Goal: Find specific page/section: Find specific page/section

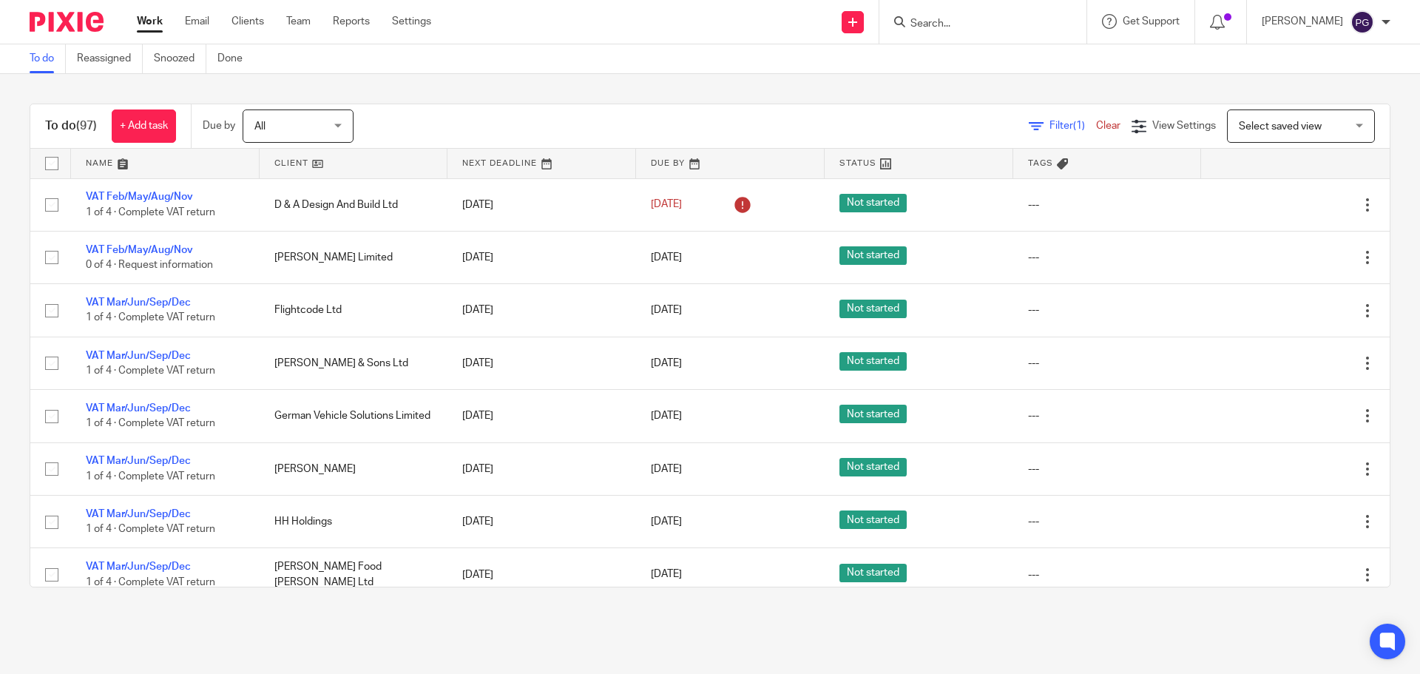
drag, startPoint x: 0, startPoint y: 0, endPoint x: 1010, endPoint y: 27, distance: 1010.0
click at [1010, 27] on input "Search" at bounding box center [975, 24] width 133 height 13
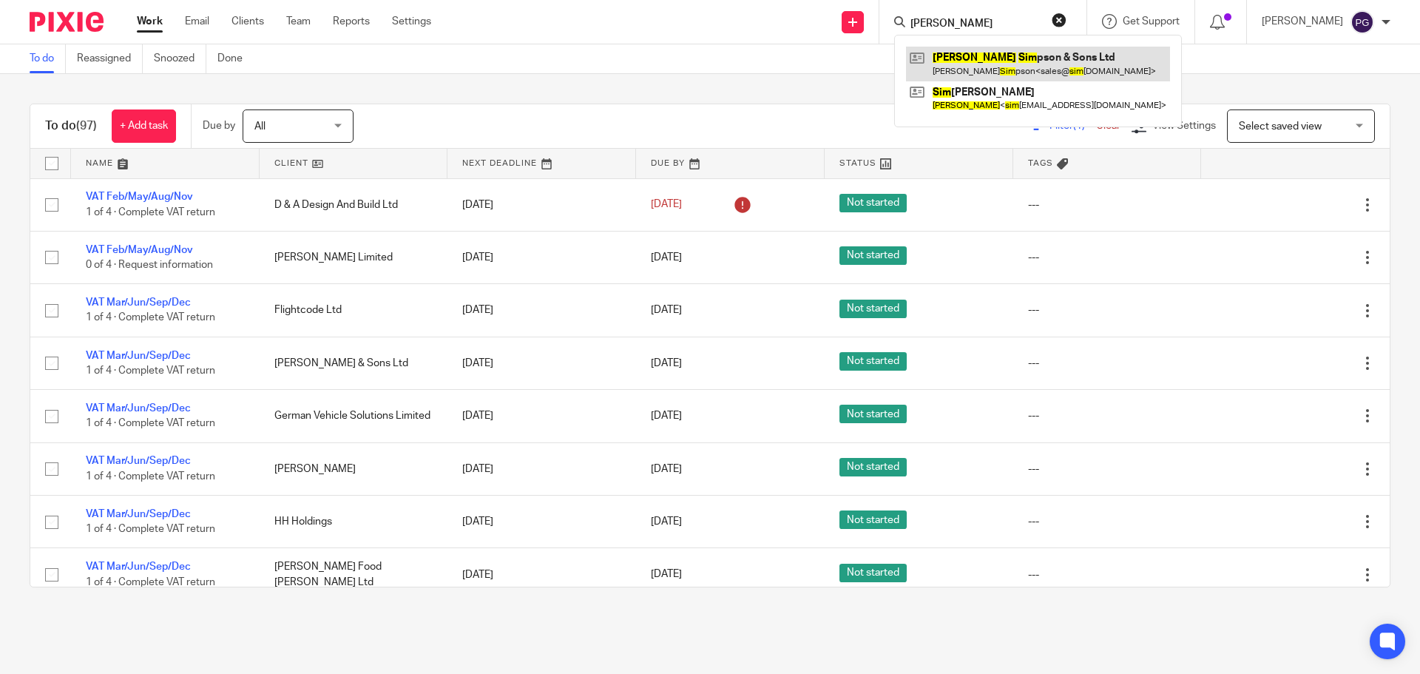
type input "[PERSON_NAME]"
click at [1014, 66] on link at bounding box center [1038, 64] width 264 height 34
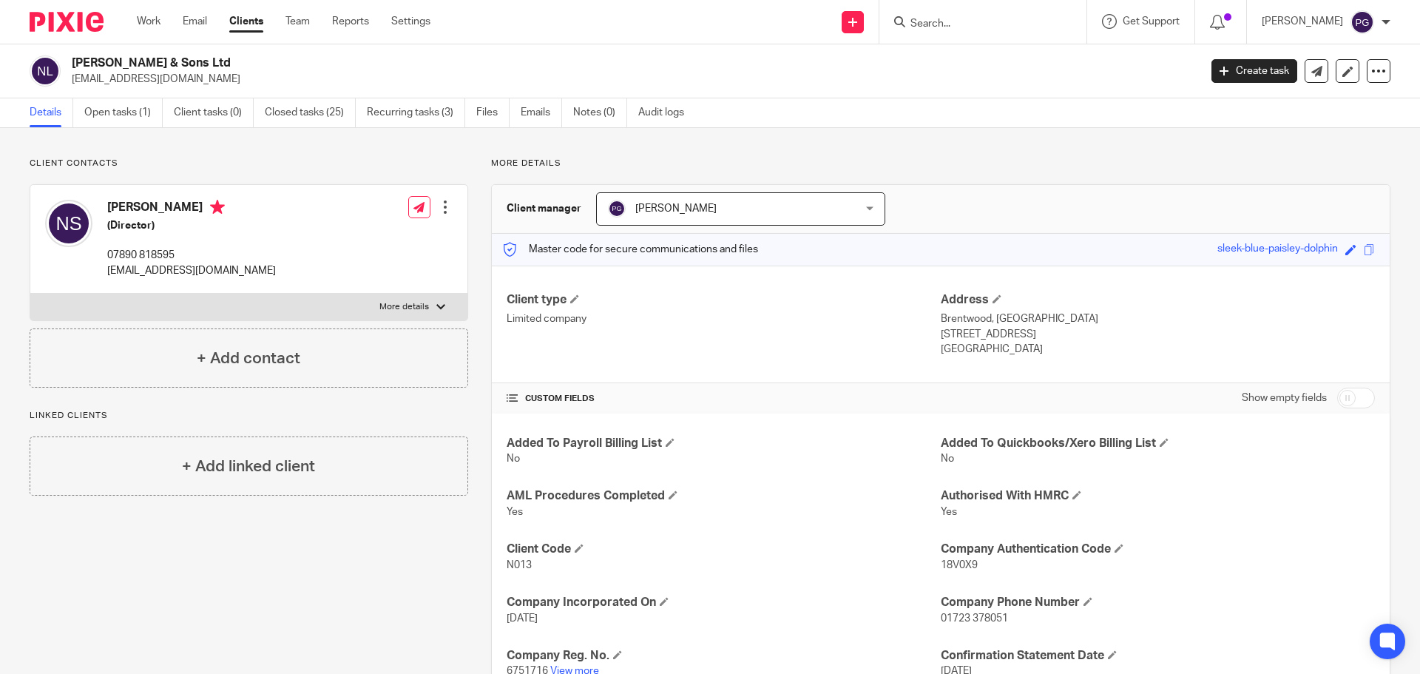
drag, startPoint x: 417, startPoint y: 361, endPoint x: 894, endPoint y: 172, distance: 512.6
click at [894, 172] on div "More details Client manager Philip Green Philip Green Dominic Watkins Jack Dryd…" at bounding box center [929, 509] width 922 height 703
drag, startPoint x: 72, startPoint y: 63, endPoint x: 243, endPoint y: 64, distance: 170.1
click at [245, 66] on h2 "[PERSON_NAME] & Sons Ltd" at bounding box center [519, 63] width 894 height 16
click at [664, 52] on div "Nick Simpson & Sons Ltd sales@simpsontransport.com Create task Update from Comp…" at bounding box center [710, 71] width 1420 height 54
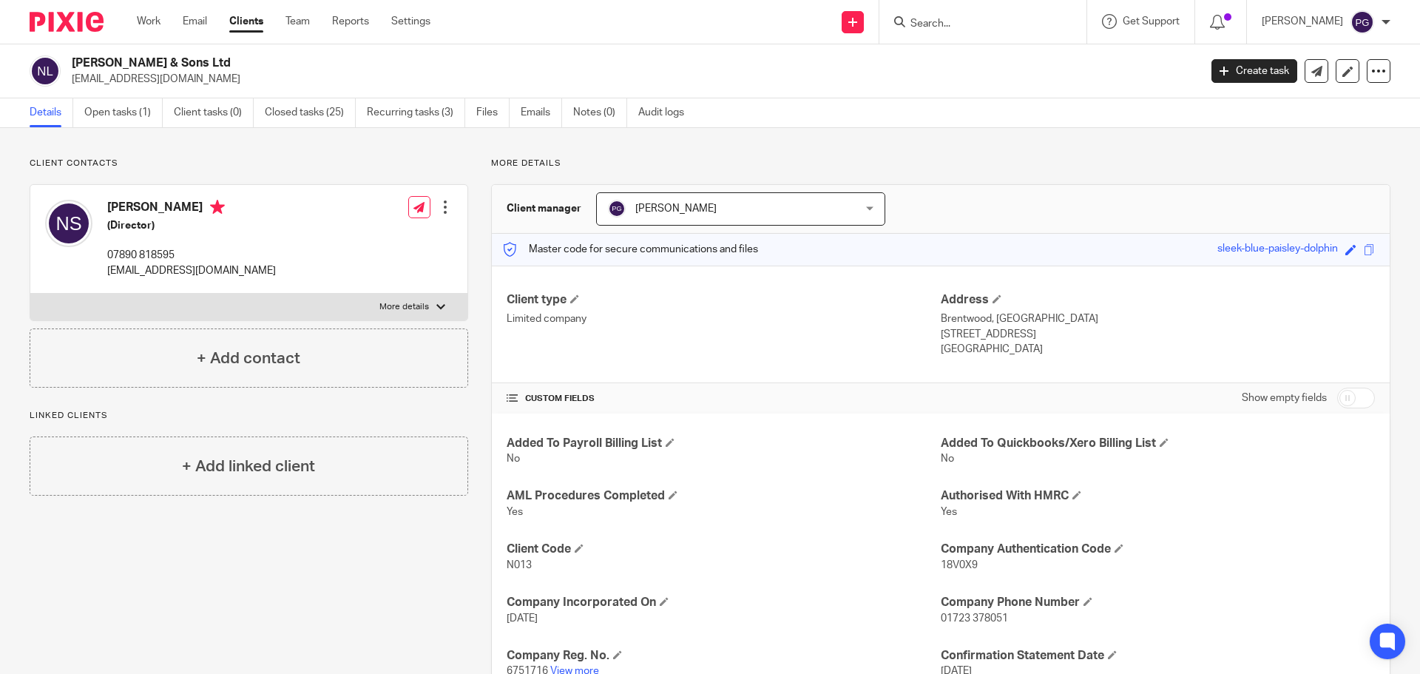
drag, startPoint x: 75, startPoint y: 58, endPoint x: 225, endPoint y: 48, distance: 150.5
click at [225, 48] on div "Nick Simpson & Sons Ltd sales@simpsontransport.com Create task Update from Comp…" at bounding box center [710, 71] width 1420 height 54
copy h2 "[PERSON_NAME] & Sons Ltd"
